Goal: Transaction & Acquisition: Book appointment/travel/reservation

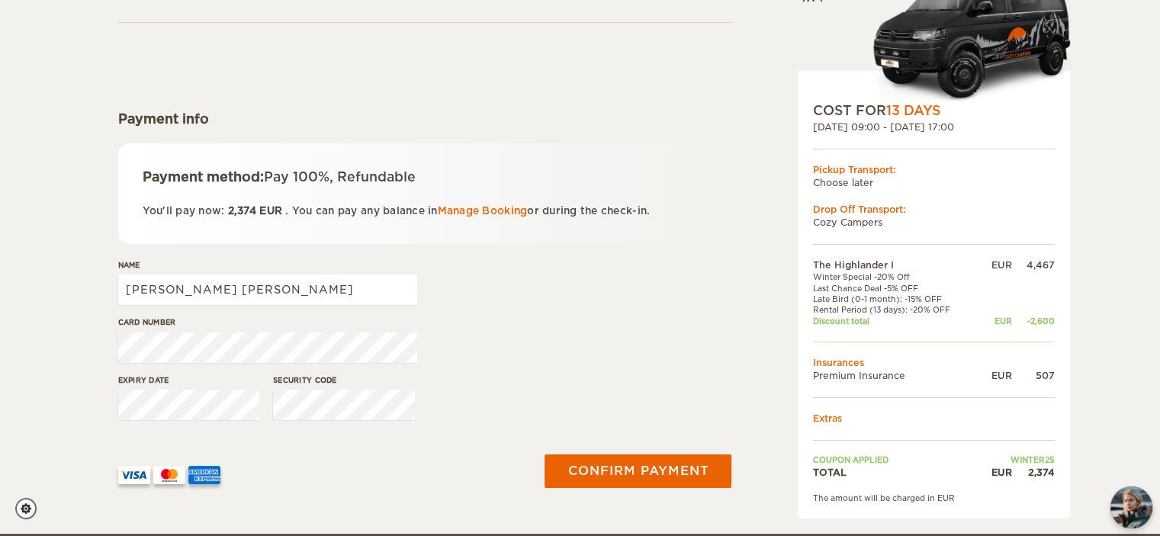
scroll to position [164, 0]
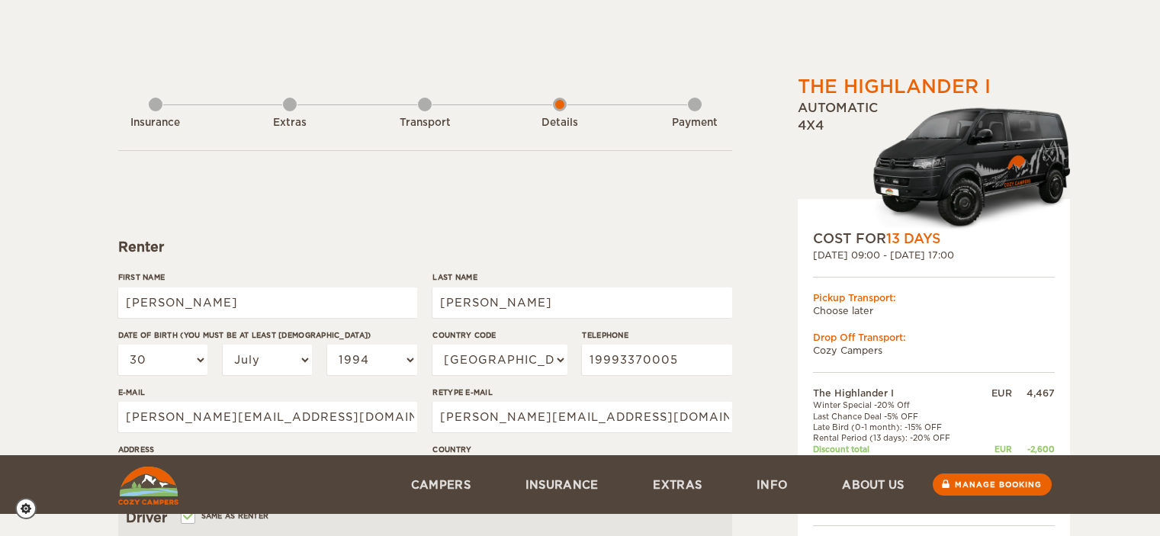
select select "30"
select select "07"
select select "1994"
select select "55"
select select "29"
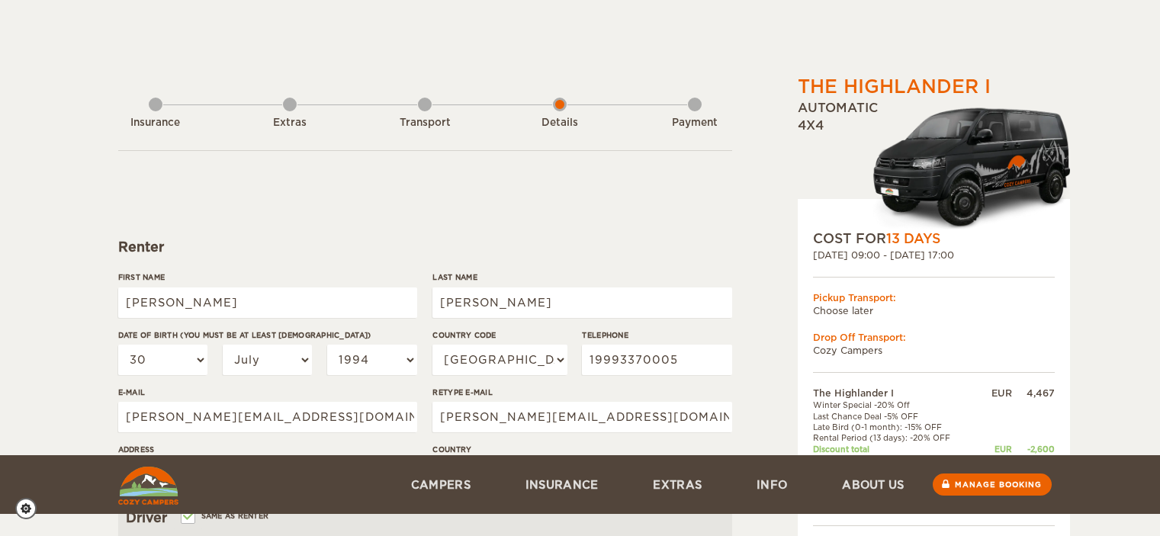
select select "2"
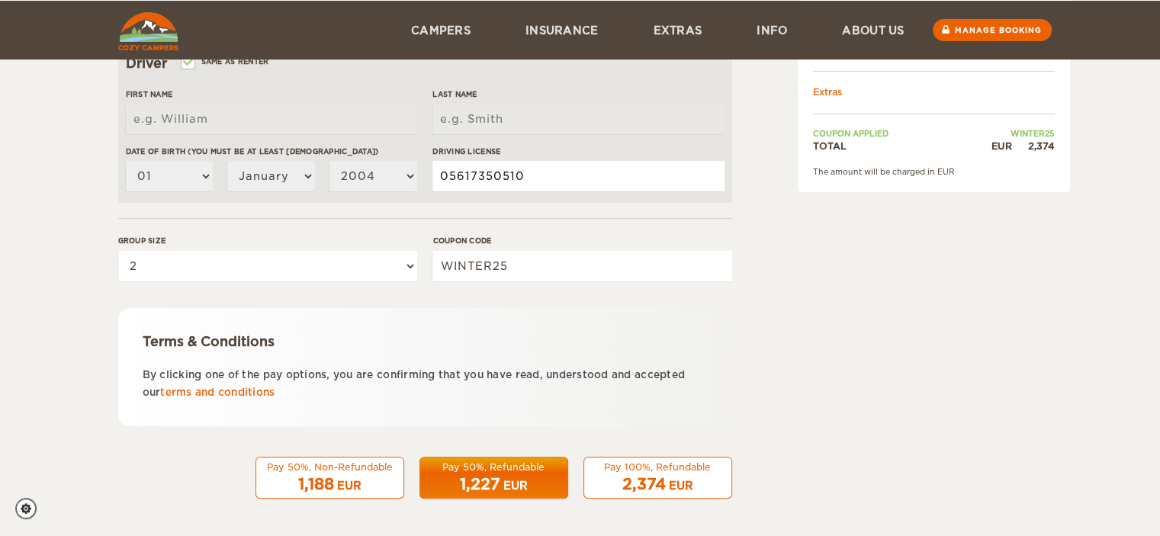
click at [522, 177] on input "05617350510" at bounding box center [578, 176] width 291 height 31
